Goal: Task Accomplishment & Management: Complete application form

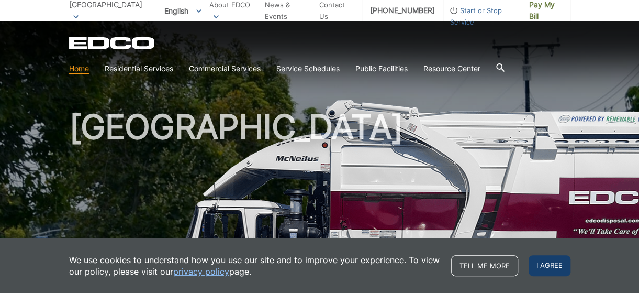
click at [562, 261] on span "I agree" at bounding box center [550, 265] width 42 height 21
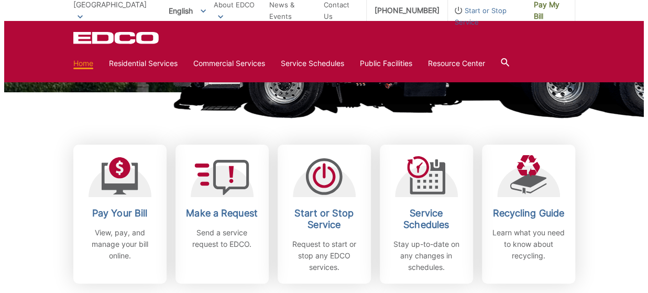
scroll to position [271, 0]
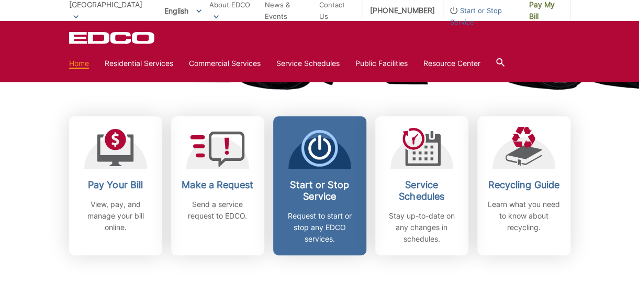
click at [316, 218] on p "Request to start or stop any EDCO services." at bounding box center [319, 227] width 77 height 35
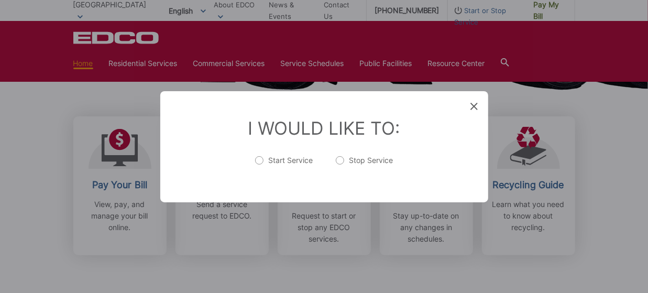
click at [276, 163] on label "Start Service" at bounding box center [284, 165] width 58 height 21
radio input "true"
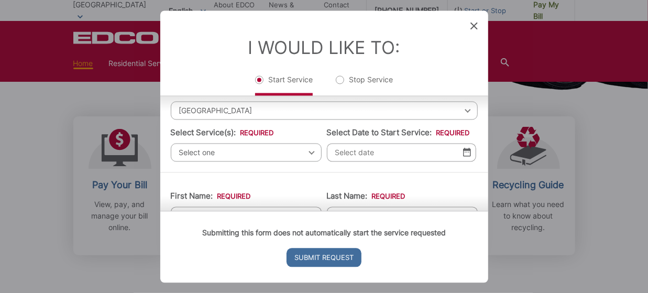
scroll to position [46, 0]
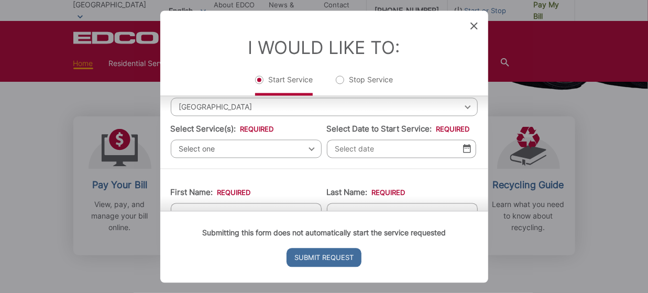
click at [298, 152] on span "Select one" at bounding box center [246, 148] width 151 height 18
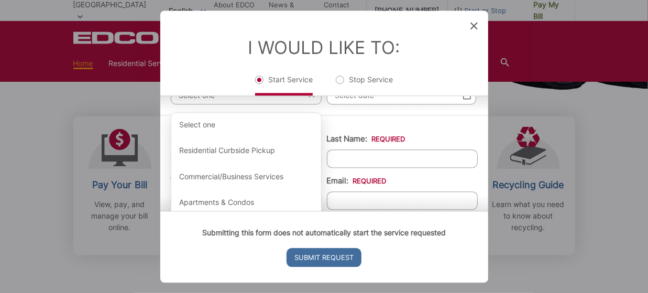
scroll to position [101, 0]
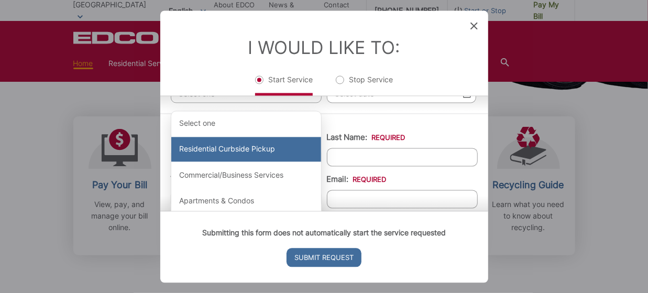
click at [290, 149] on div "Residential Curbside Pickup" at bounding box center [246, 149] width 150 height 25
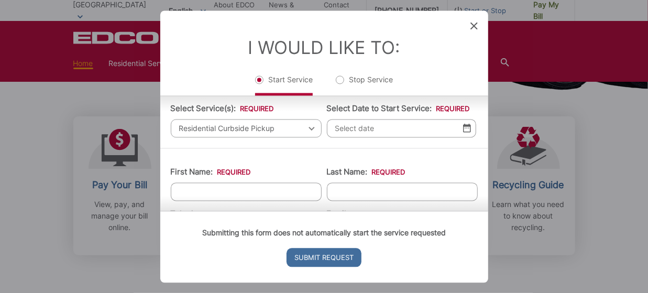
scroll to position [66, 0]
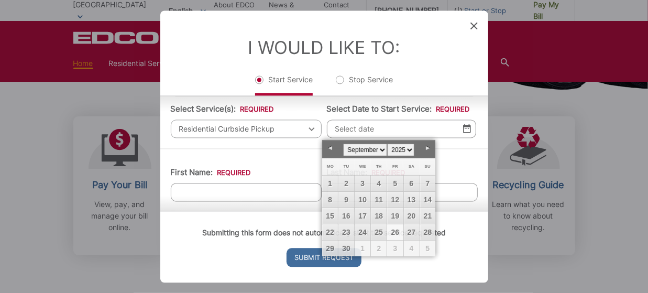
click at [359, 135] on input "Select Date to Start Service: *" at bounding box center [401, 128] width 149 height 18
click at [364, 248] on span "1" at bounding box center [362, 248] width 16 height 16
click at [360, 247] on span "1" at bounding box center [362, 248] width 16 height 16
click at [382, 151] on select "January February March April May June July August September October November De…" at bounding box center [365, 149] width 44 height 13
click at [370, 182] on link "1" at bounding box center [362, 183] width 16 height 16
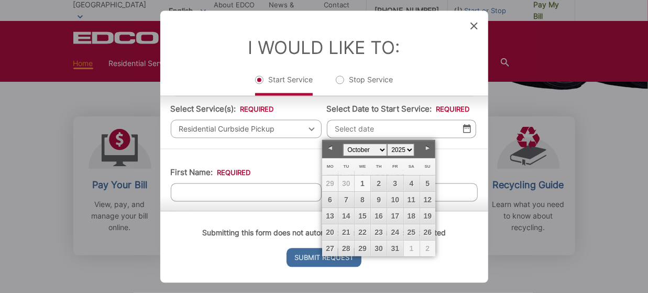
type input "[DATE]"
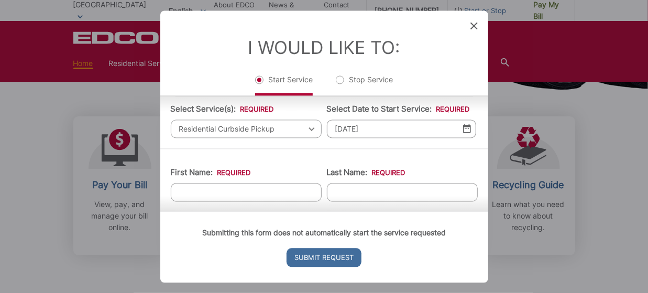
click at [275, 188] on input "First Name: *" at bounding box center [246, 192] width 151 height 18
type input "marco"
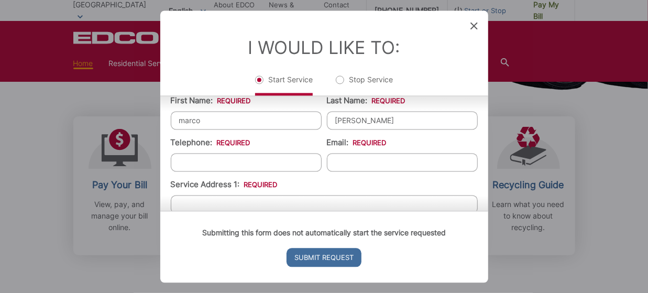
scroll to position [141, 0]
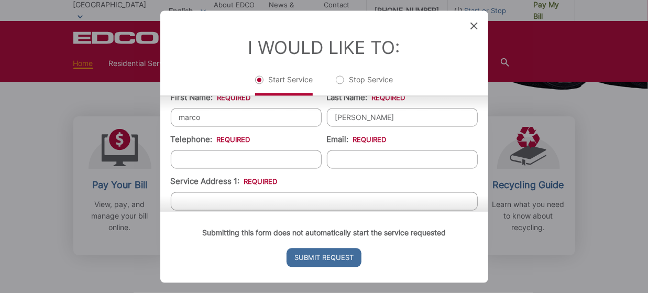
type input "[PERSON_NAME]"
click at [258, 162] on input "(___) ___-____" at bounding box center [246, 159] width 151 height 18
type input "[PHONE_NUMBER]"
click at [342, 164] on input "Email: *" at bounding box center [402, 159] width 151 height 18
type input "[EMAIL_ADDRESS][DOMAIN_NAME]"
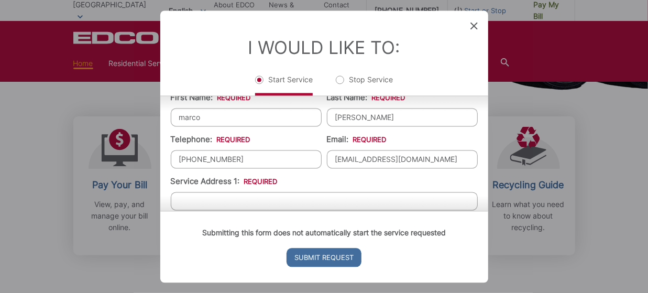
click at [327, 210] on div "Submitting this form does not automatically start the service requested Submit …" at bounding box center [324, 246] width 328 height 72
click at [293, 188] on li "Service Address 1: *" at bounding box center [324, 192] width 307 height 35
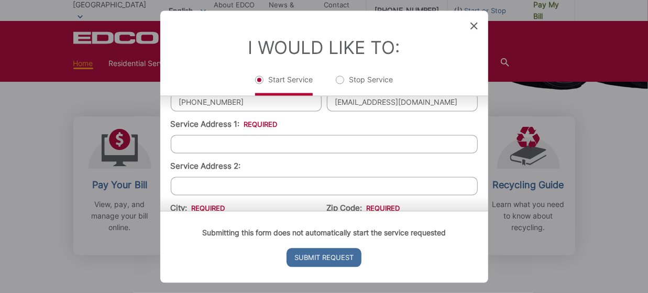
scroll to position [197, 0]
click at [264, 141] on input "Service Address 1: *" at bounding box center [324, 144] width 307 height 18
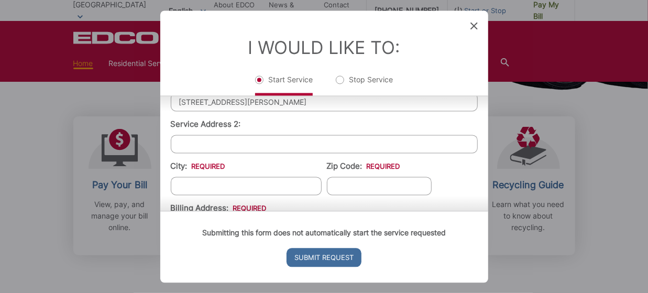
scroll to position [240, 0]
type input "[STREET_ADDRESS][PERSON_NAME]"
click at [238, 180] on input "City: *" at bounding box center [246, 185] width 151 height 18
type input "[GEOGRAPHIC_DATA]"
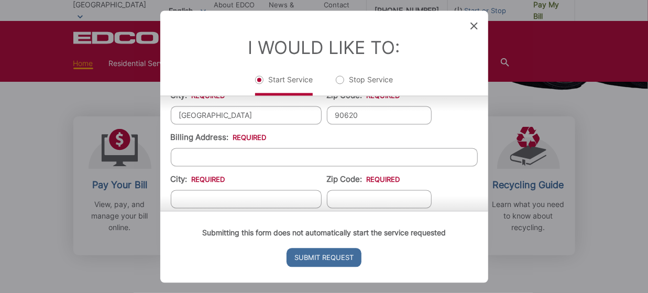
scroll to position [309, 0]
type input "90620"
click at [224, 150] on input "Billing Address: *" at bounding box center [324, 158] width 307 height 18
type input "[STREET_ADDRESS][PERSON_NAME]"
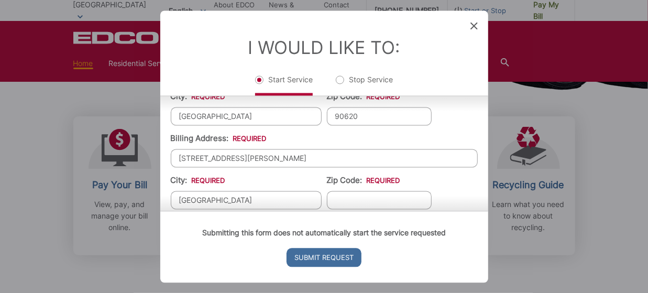
type input "[GEOGRAPHIC_DATA]"
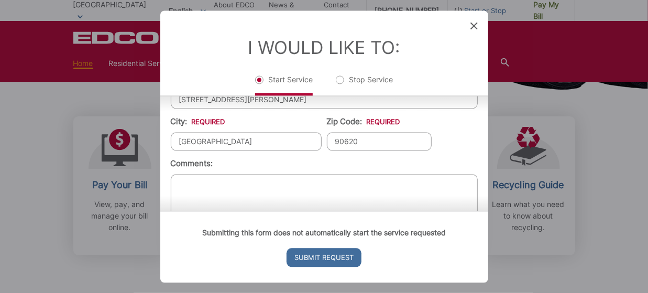
scroll to position [394, 0]
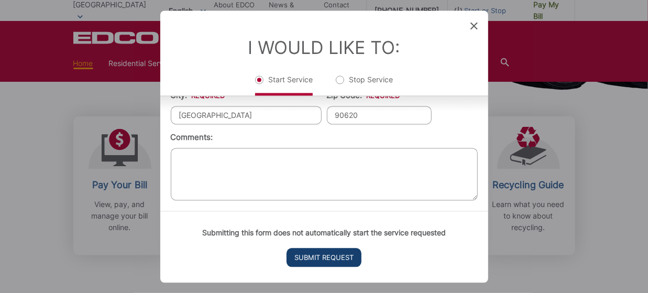
type input "90620"
click at [306, 263] on input "Submit Request" at bounding box center [323, 257] width 75 height 19
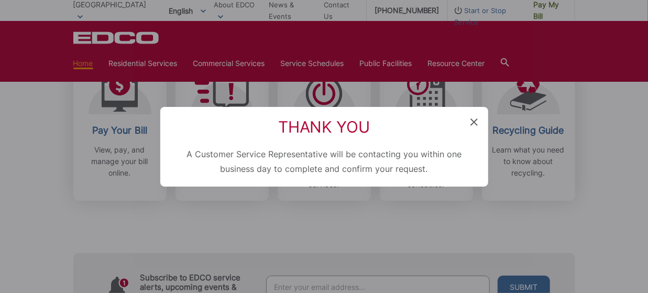
scroll to position [0, 0]
click at [476, 120] on icon at bounding box center [473, 121] width 7 height 7
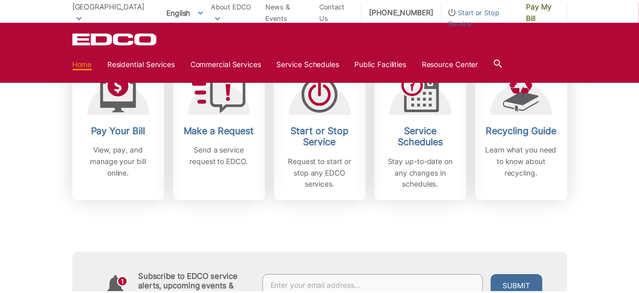
scroll to position [271, 0]
